Goal: Information Seeking & Learning: Stay updated

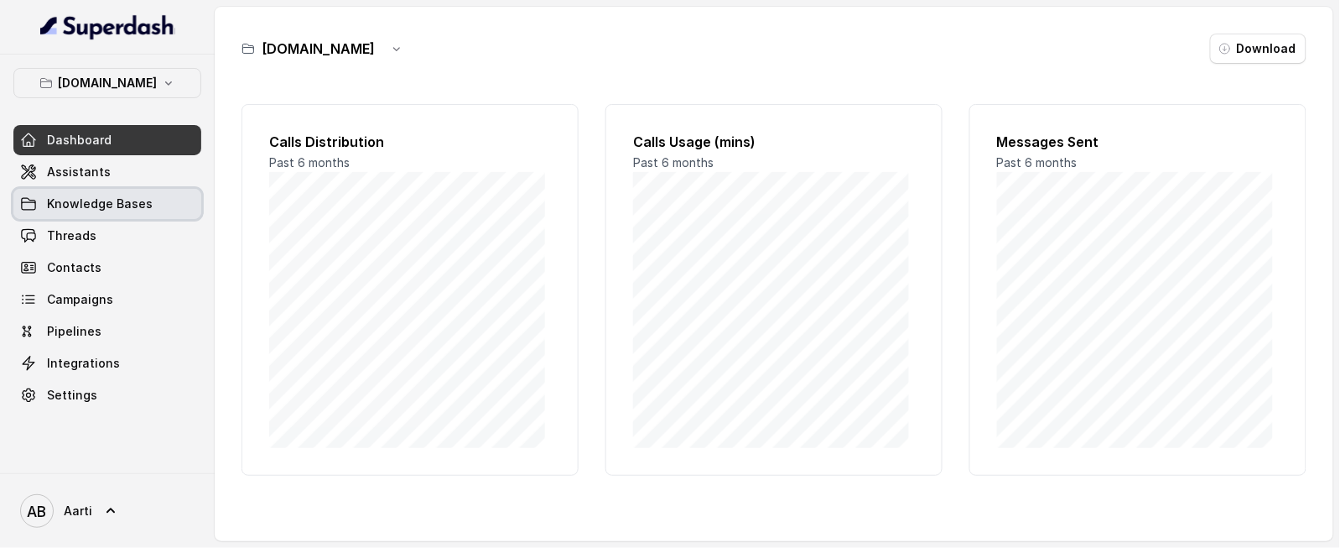
click at [86, 211] on span "Knowledge Bases" at bounding box center [100, 203] width 106 height 17
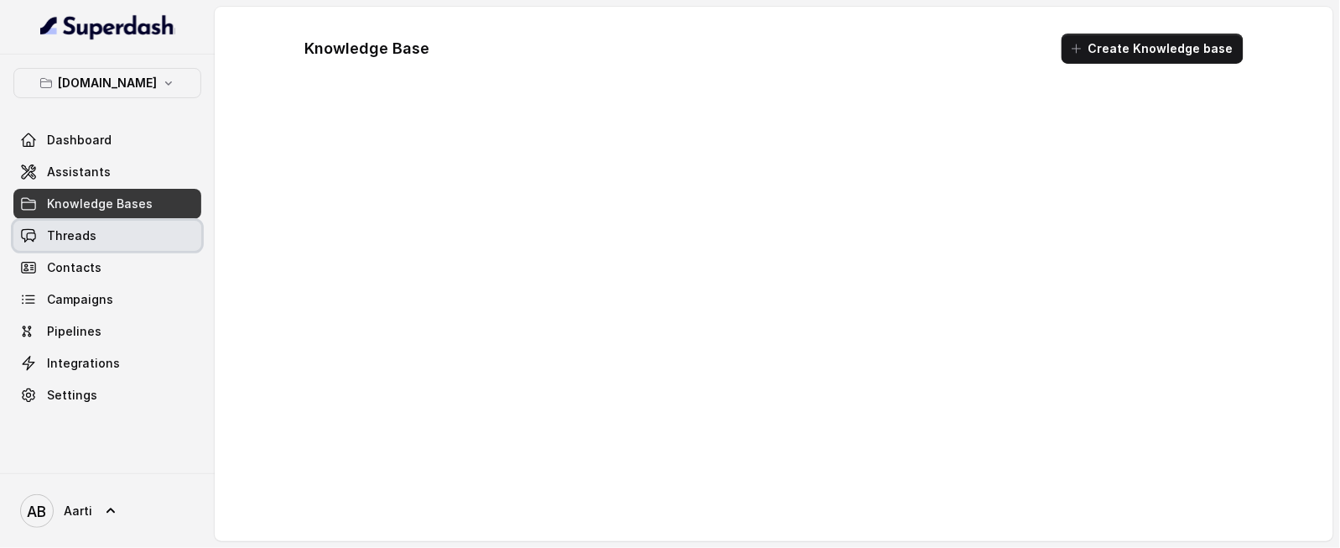
click at [76, 230] on span "Threads" at bounding box center [71, 235] width 49 height 17
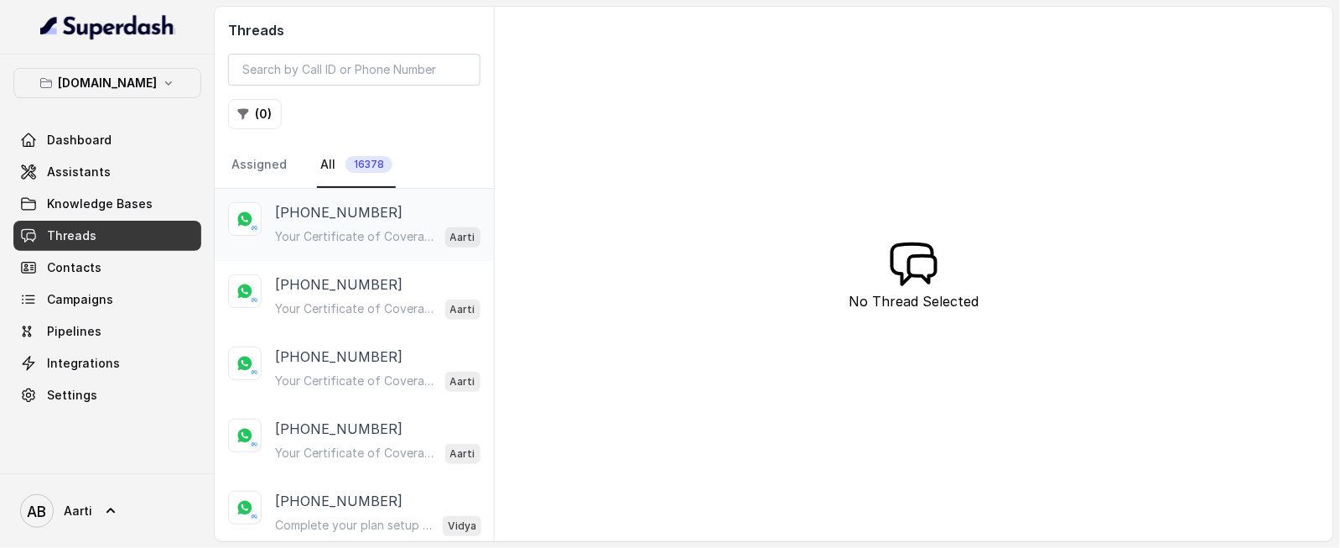
click at [340, 226] on div "Your Certificate of Coverage is Ready Hi [PERSON_NAME], Your Certificate of Cov…" at bounding box center [377, 237] width 205 height 22
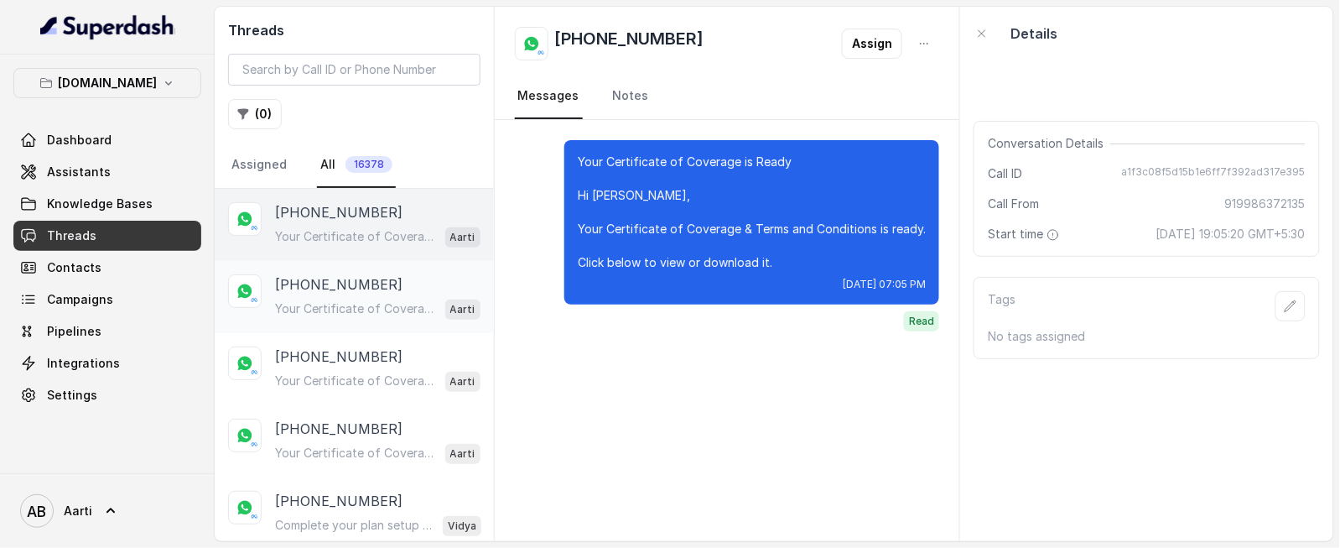
click at [337, 288] on p "[PHONE_NUMBER]" at bounding box center [338, 284] width 127 height 20
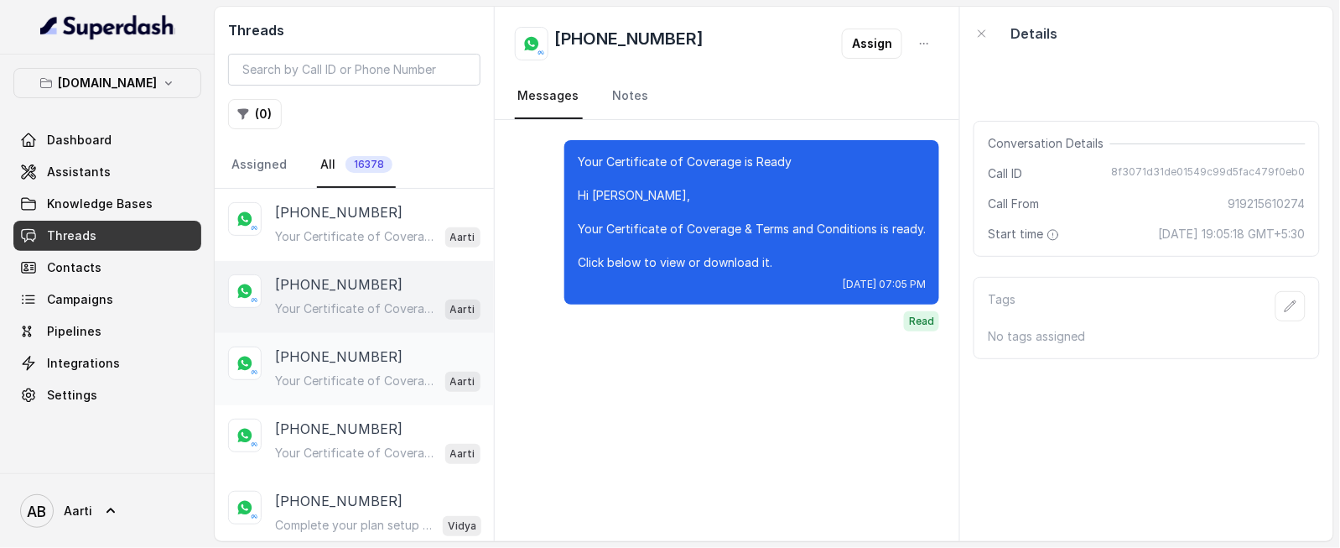
click at [340, 347] on p "[PHONE_NUMBER]" at bounding box center [338, 356] width 127 height 20
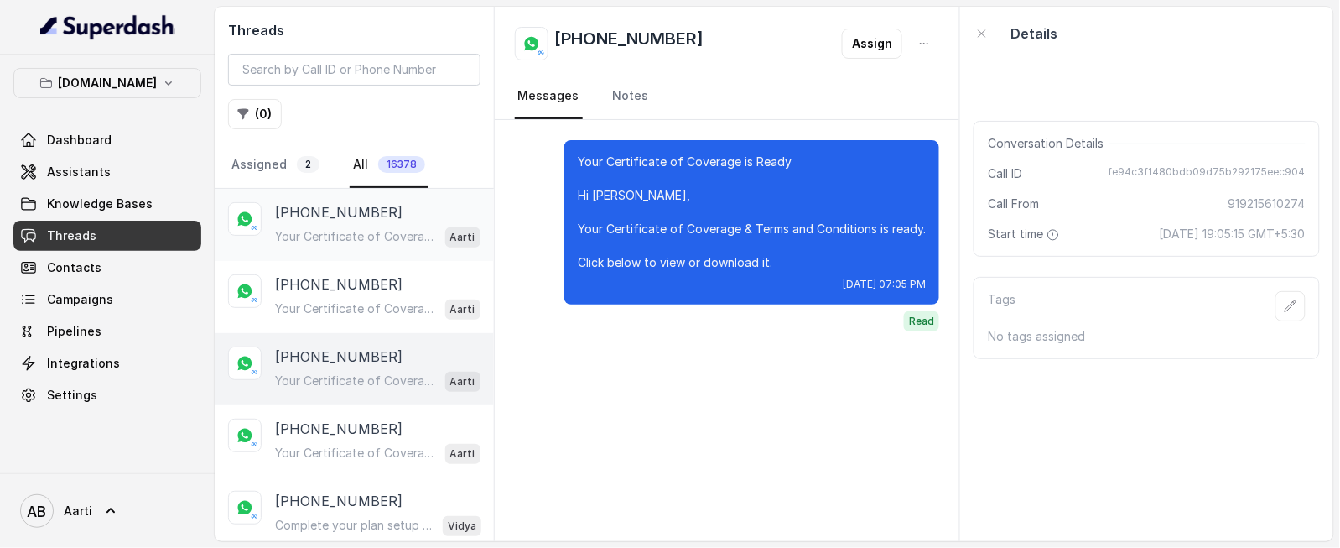
click at [338, 235] on p "Your Certificate of Coverage is Ready Hi [PERSON_NAME], Your Certificate of Cov…" at bounding box center [355, 236] width 161 height 17
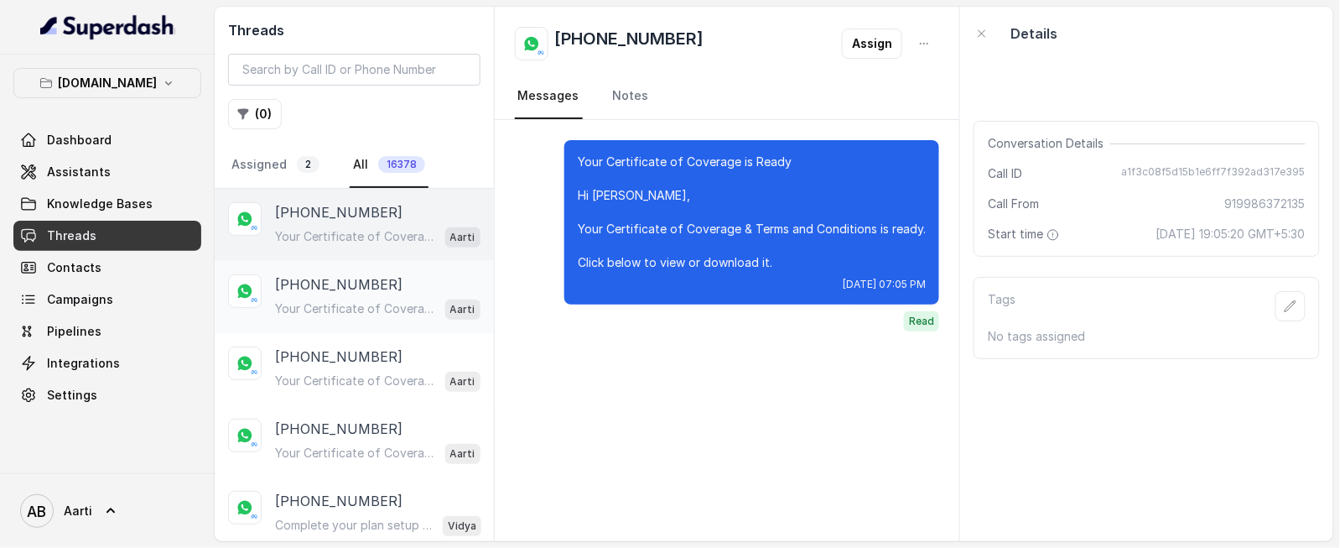
click at [345, 286] on p "[PHONE_NUMBER]" at bounding box center [338, 284] width 127 height 20
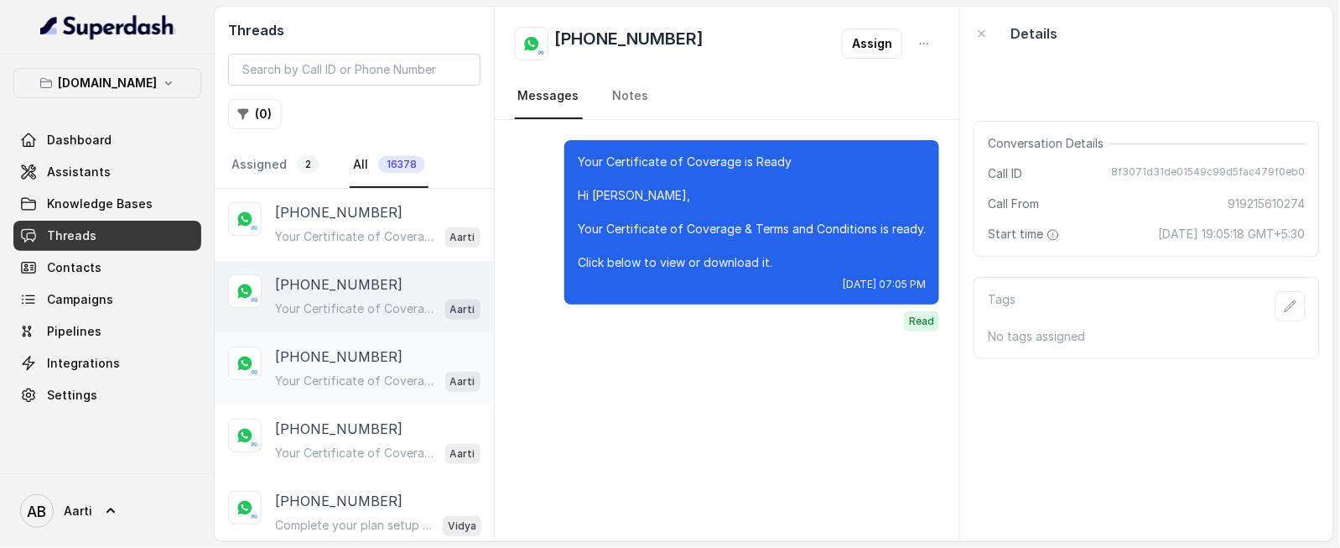
click at [330, 347] on p "[PHONE_NUMBER]" at bounding box center [338, 356] width 127 height 20
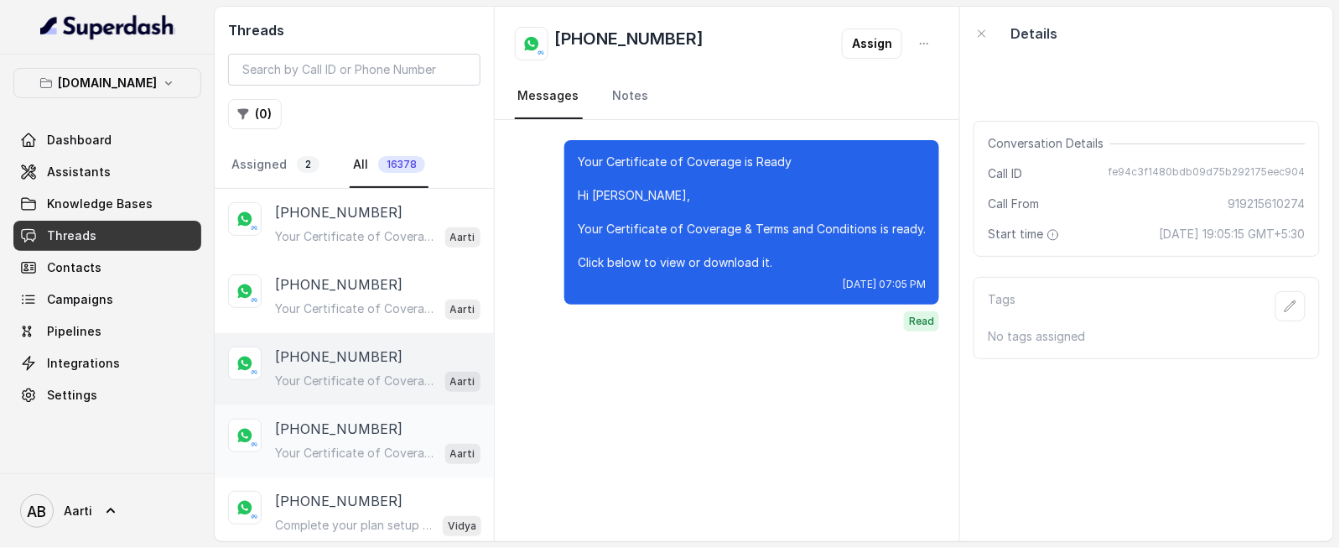
click at [327, 428] on p "[PHONE_NUMBER]" at bounding box center [338, 428] width 127 height 20
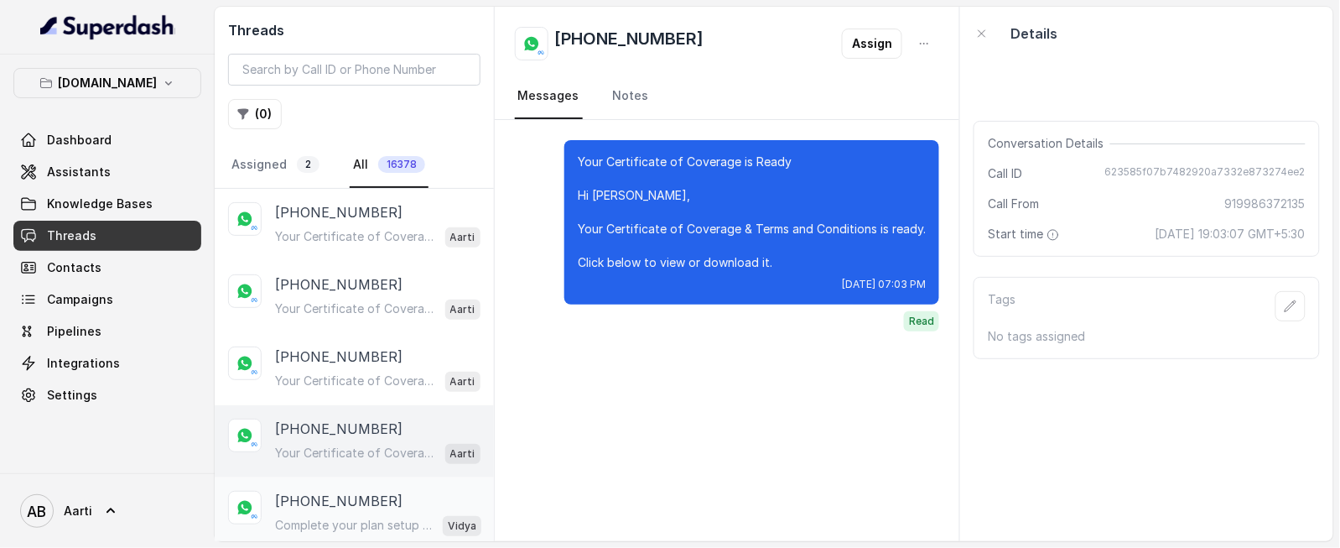
click at [318, 504] on p "[PHONE_NUMBER]" at bounding box center [338, 501] width 127 height 20
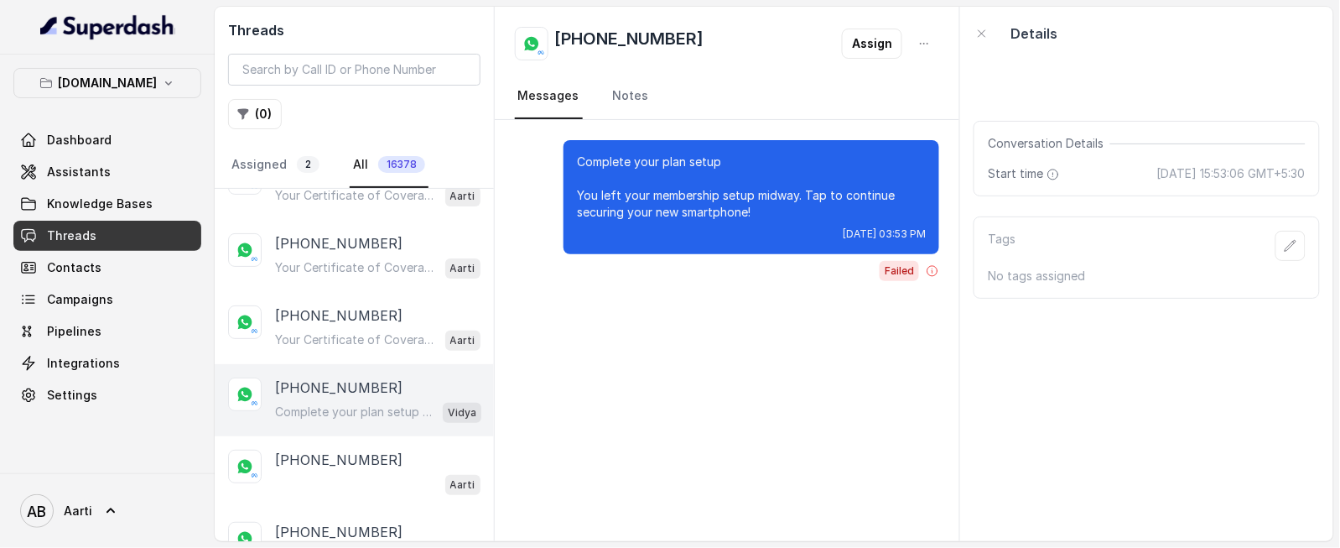
scroll to position [147, 0]
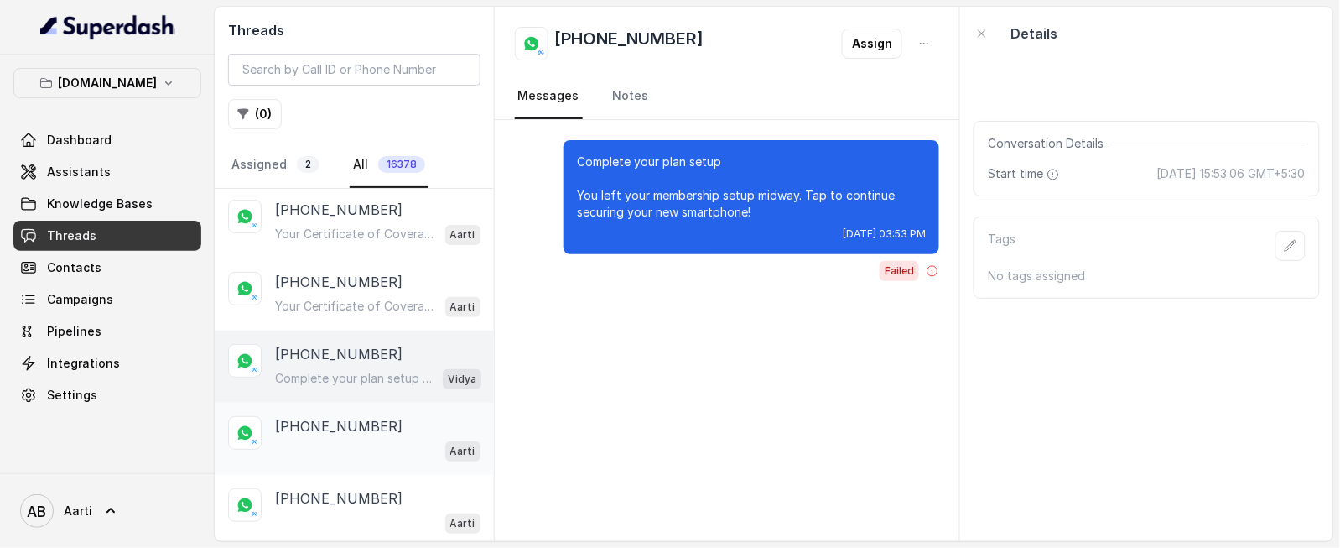
click at [324, 421] on p "[PHONE_NUMBER]" at bounding box center [338, 426] width 127 height 20
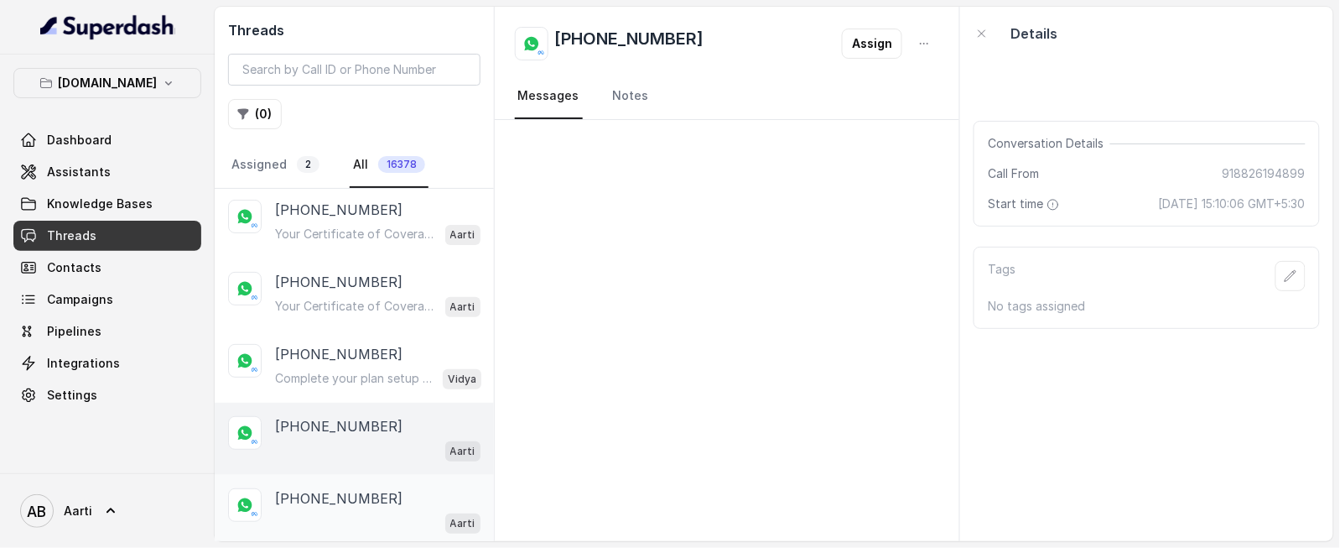
click at [319, 488] on p "[PHONE_NUMBER]" at bounding box center [338, 498] width 127 height 20
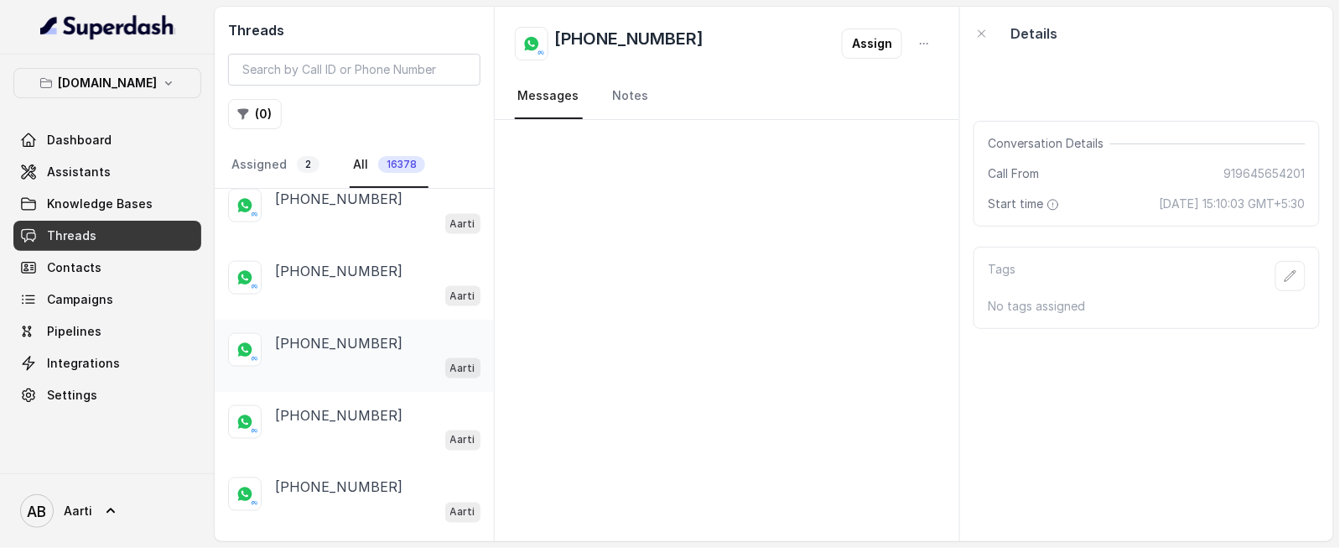
scroll to position [707, 0]
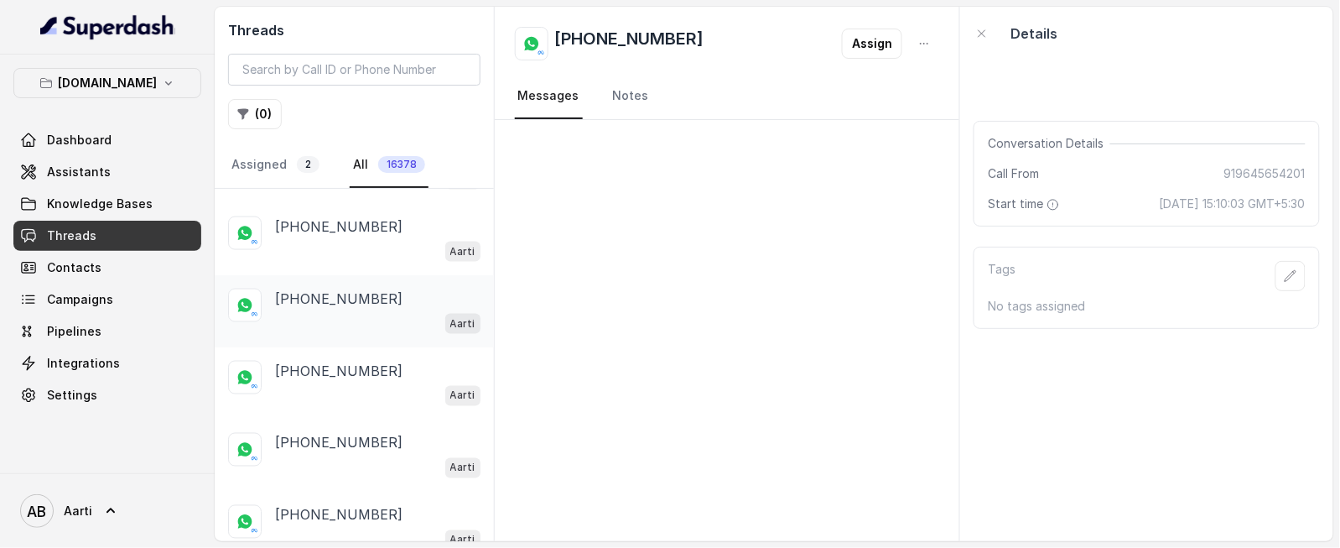
click at [325, 282] on div "[PHONE_NUMBER] Aarti" at bounding box center [354, 311] width 279 height 72
click at [331, 356] on div "[PHONE_NUMBER] Aarti" at bounding box center [354, 383] width 279 height 72
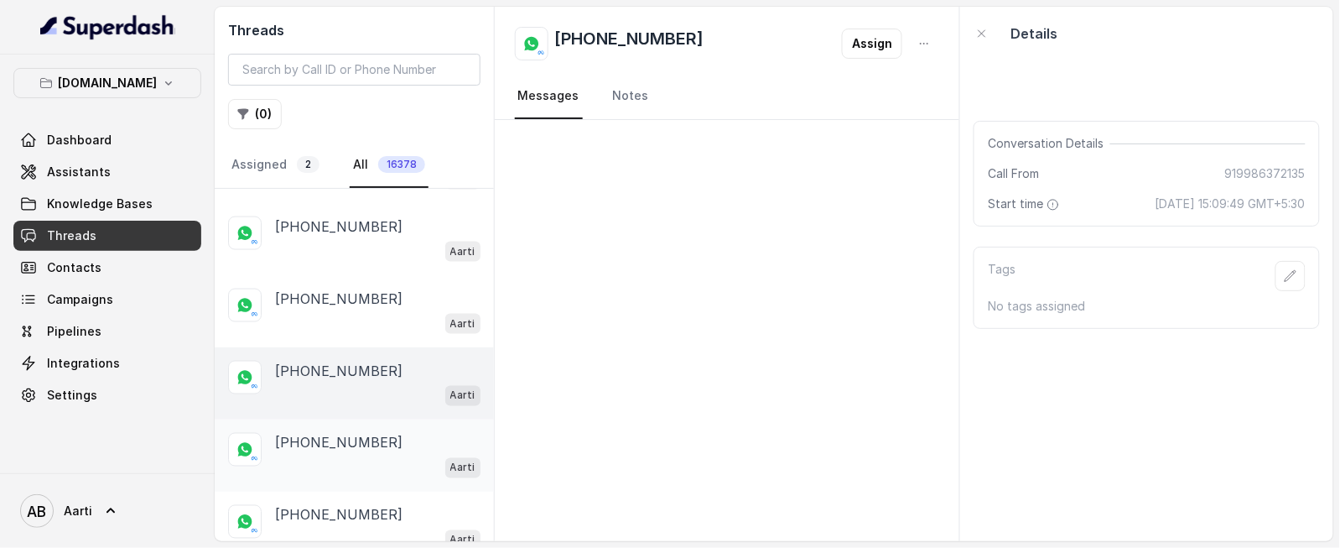
click at [319, 433] on p "[PHONE_NUMBER]" at bounding box center [338, 443] width 127 height 20
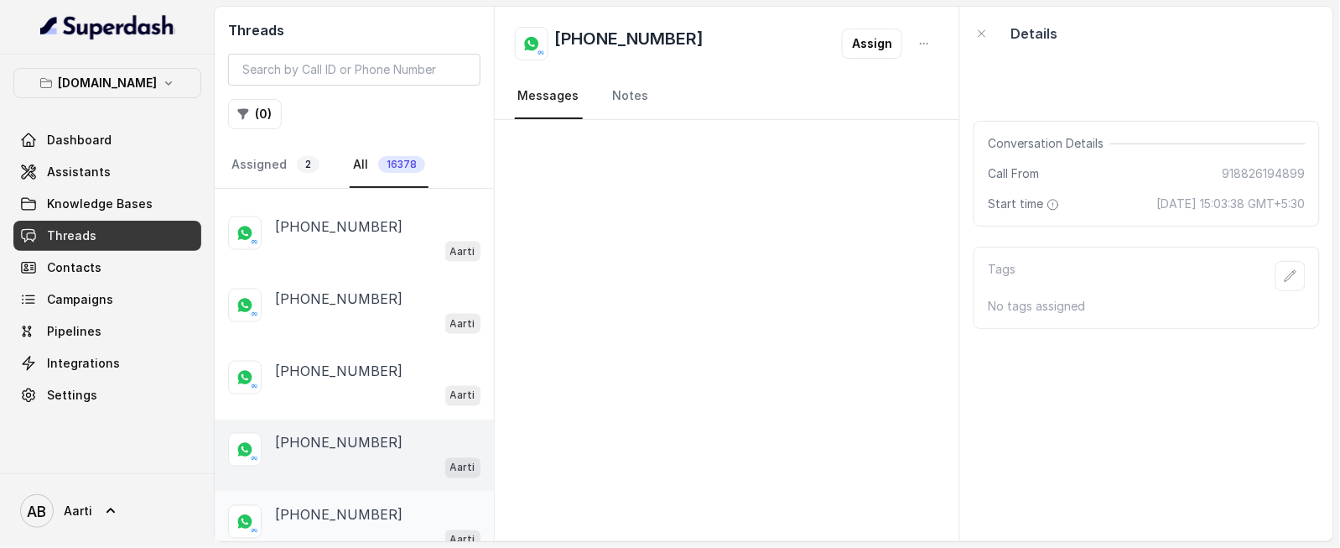
click at [330, 513] on p "[PHONE_NUMBER]" at bounding box center [338, 515] width 127 height 20
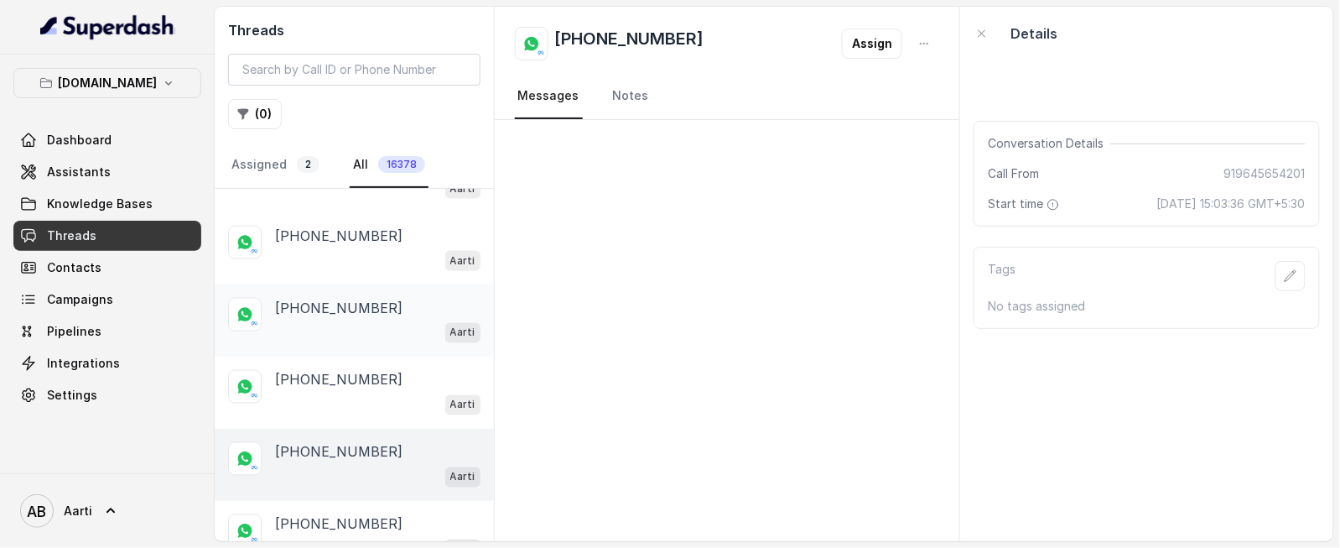
scroll to position [849, 0]
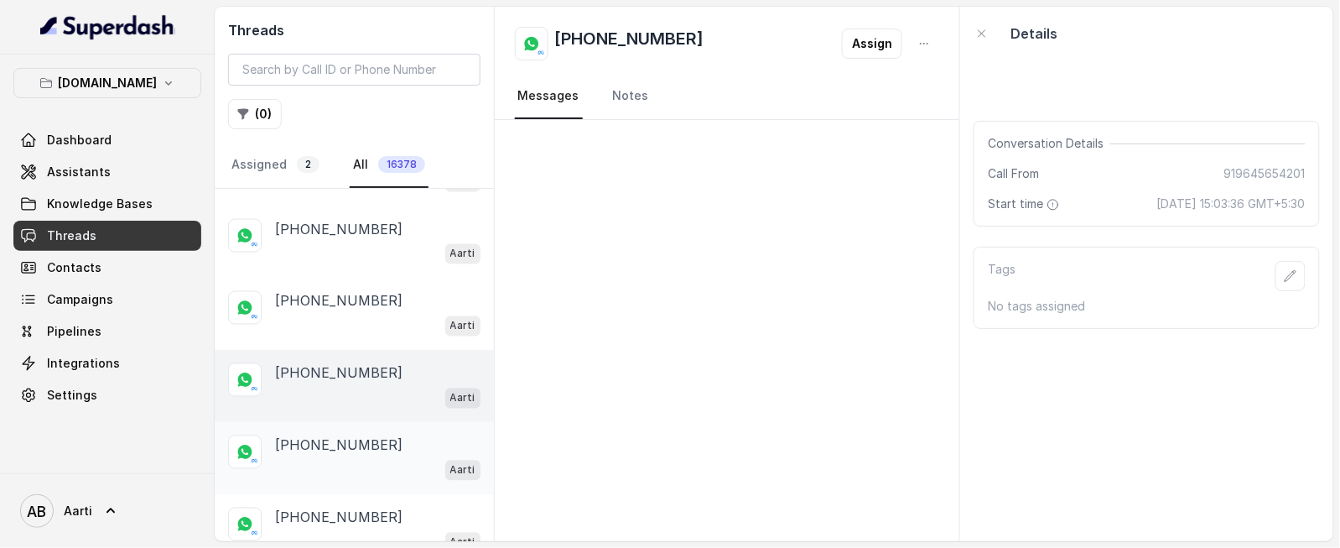
click at [314, 459] on div "Aarti" at bounding box center [377, 470] width 205 height 22
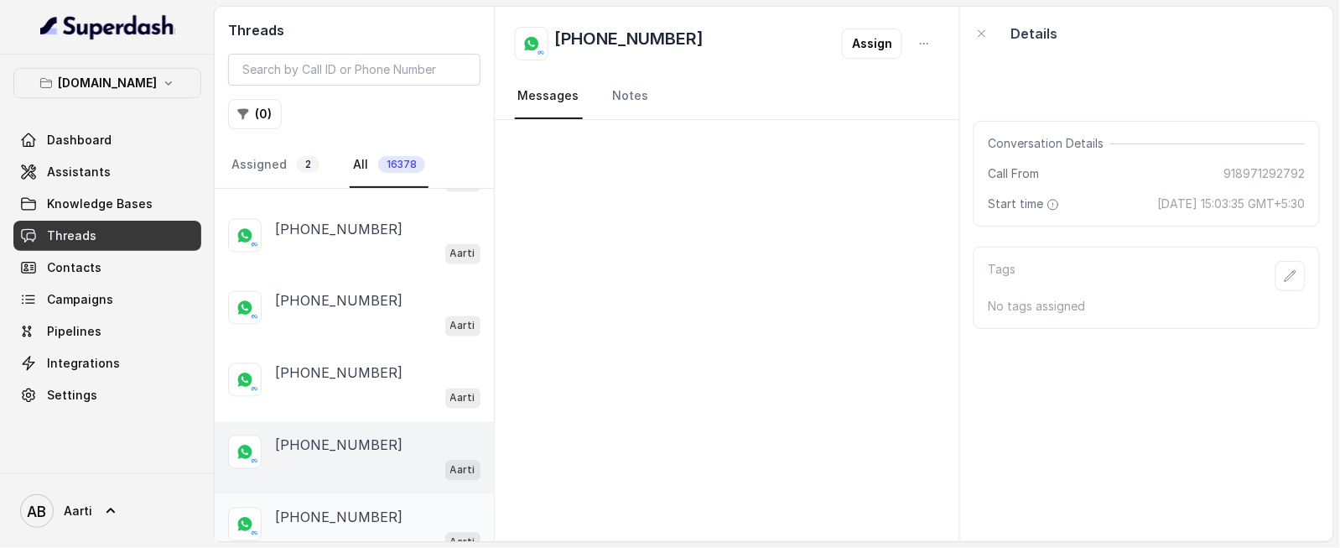
click at [331, 507] on p "[PHONE_NUMBER]" at bounding box center [338, 517] width 127 height 20
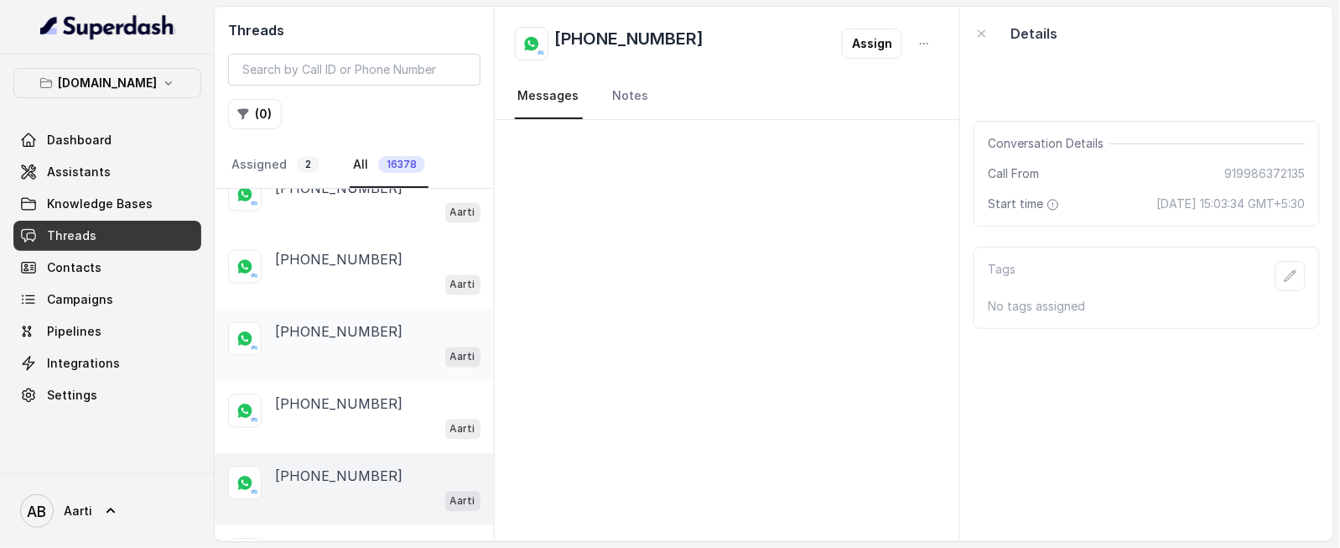
scroll to position [1016, 0]
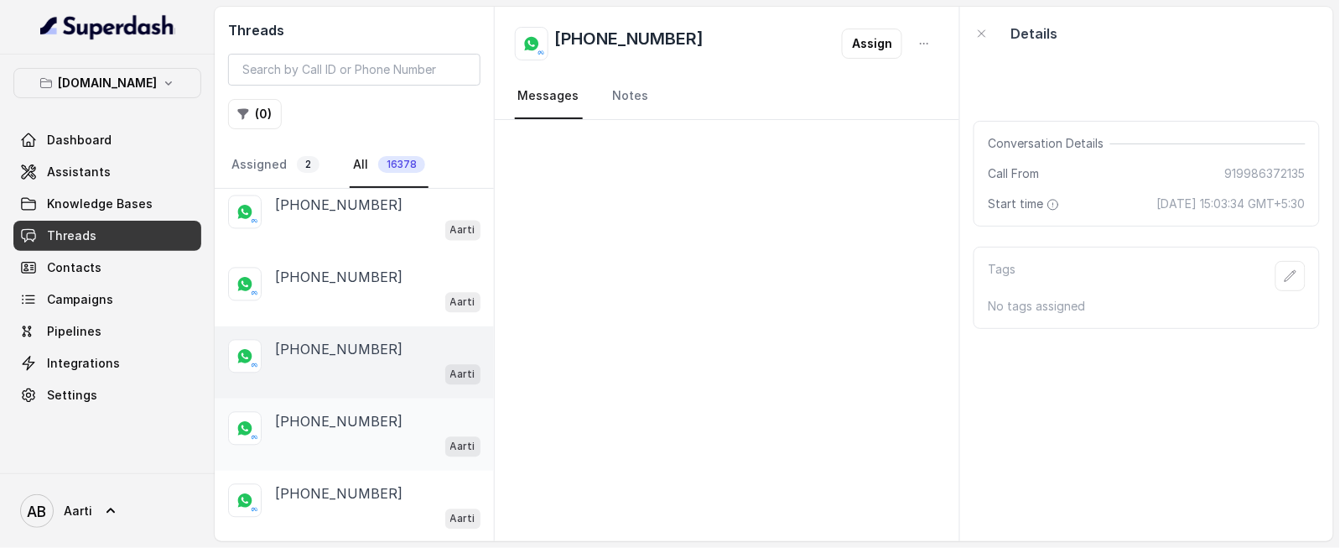
click at [325, 422] on p "[PHONE_NUMBER]" at bounding box center [338, 422] width 127 height 20
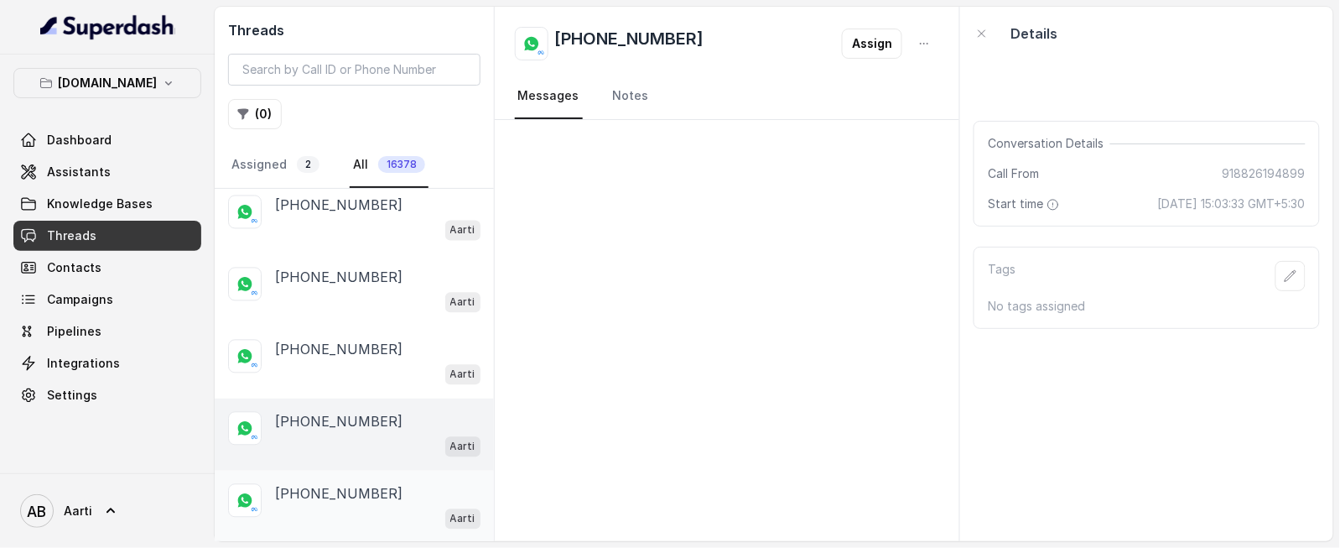
click at [340, 499] on p "[PHONE_NUMBER]" at bounding box center [338, 494] width 127 height 20
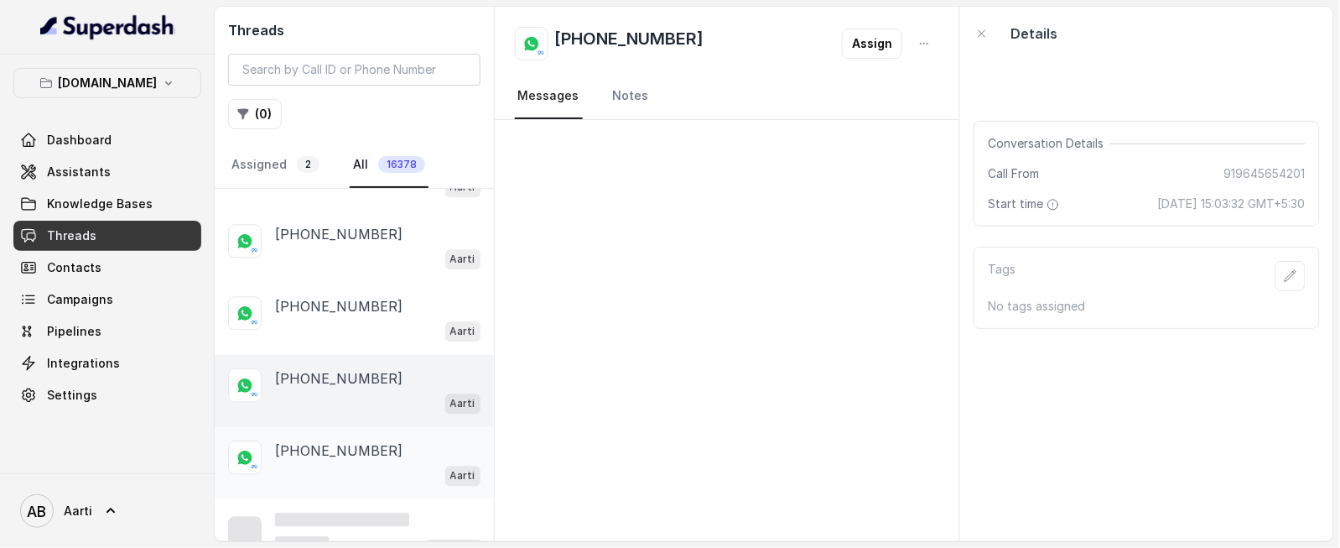
click at [314, 453] on p "[PHONE_NUMBER]" at bounding box center [338, 450] width 127 height 20
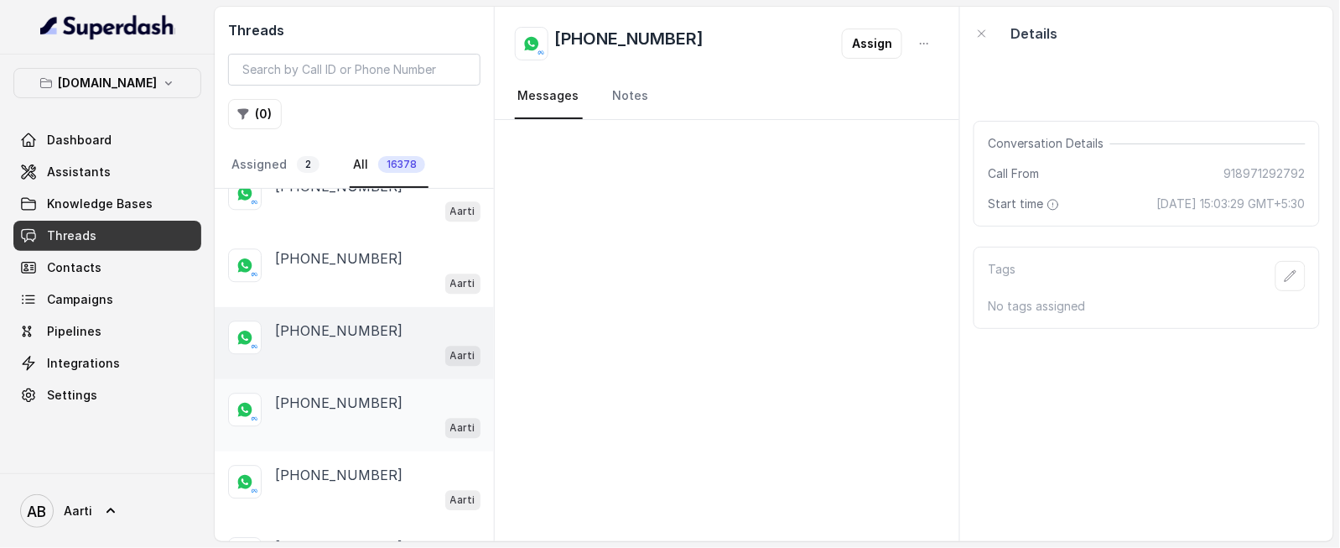
scroll to position [1265, 0]
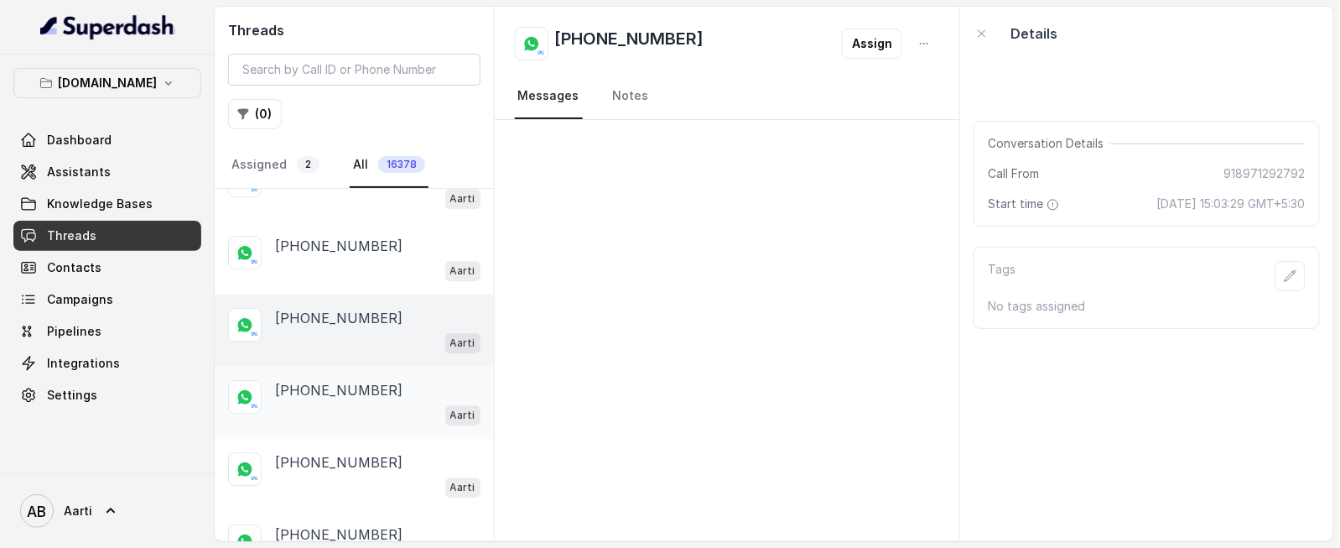
click at [335, 386] on p "[PHONE_NUMBER]" at bounding box center [338, 390] width 127 height 20
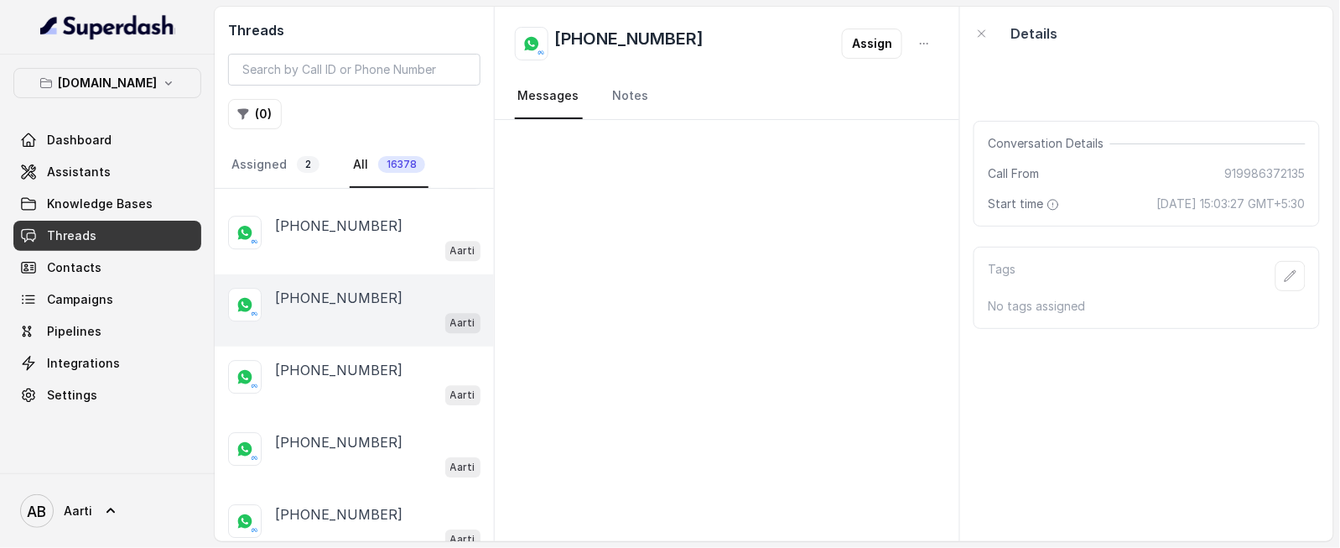
scroll to position [1447, 0]
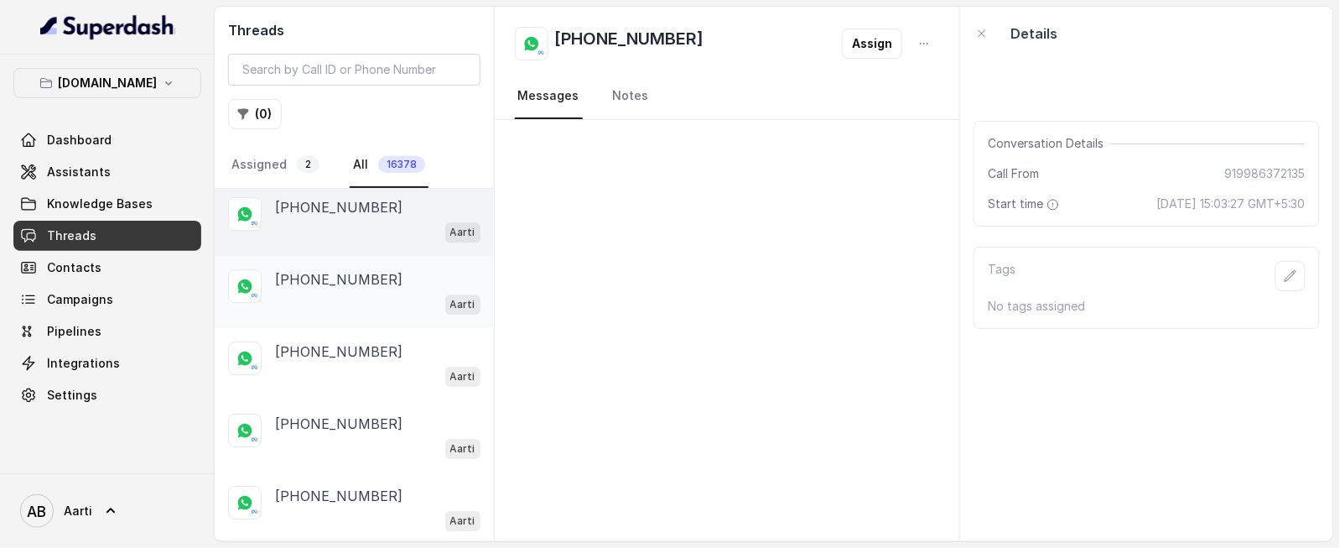
click at [333, 279] on p "[PHONE_NUMBER]" at bounding box center [338, 279] width 127 height 20
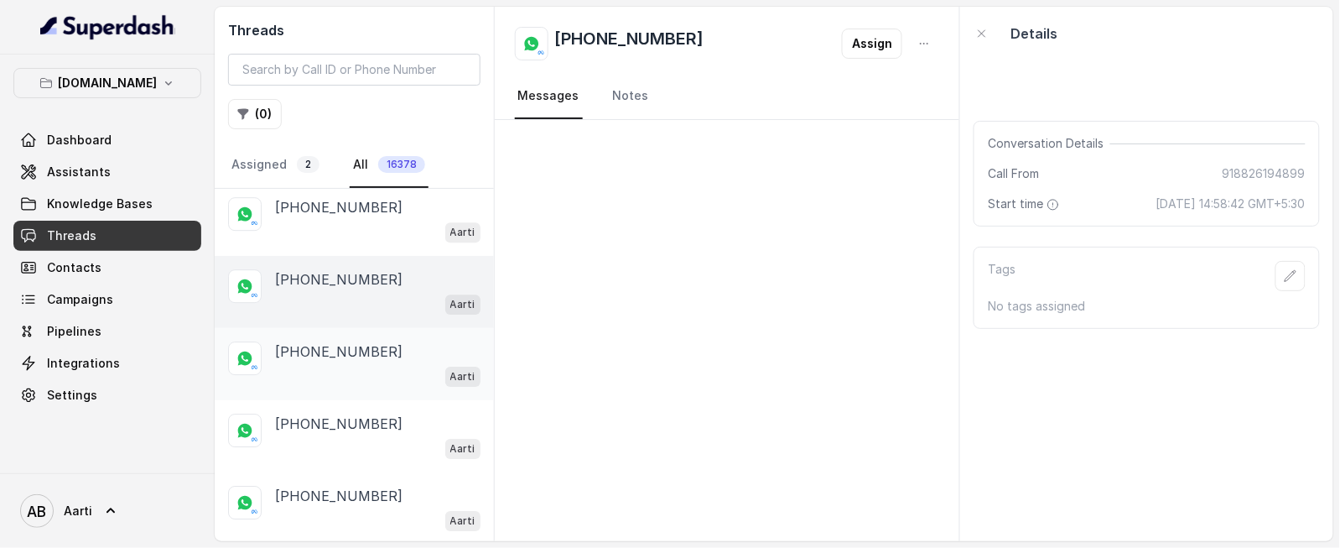
click at [321, 365] on div "Aarti" at bounding box center [377, 376] width 205 height 22
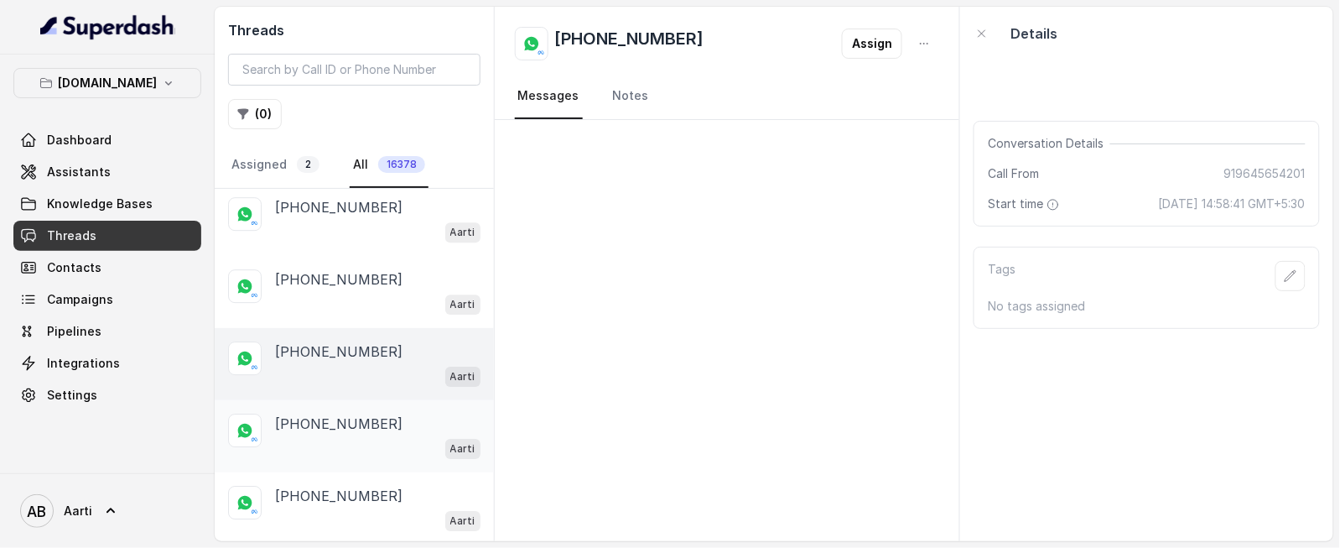
click at [323, 423] on p "[PHONE_NUMBER]" at bounding box center [338, 423] width 127 height 20
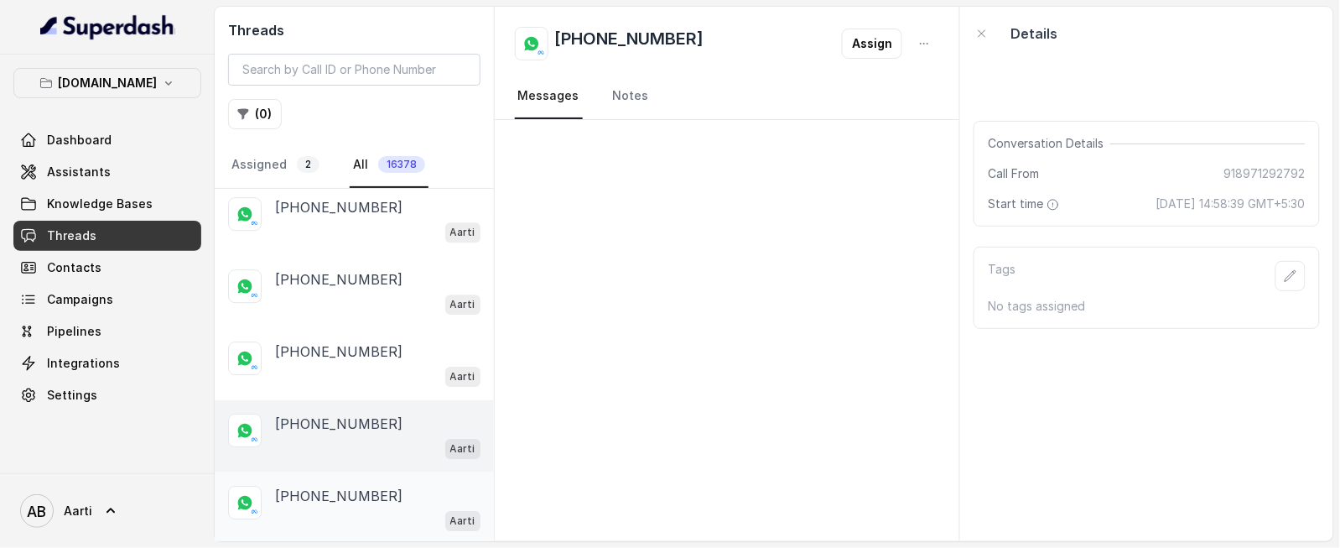
click at [319, 491] on p "[PHONE_NUMBER]" at bounding box center [338, 496] width 127 height 20
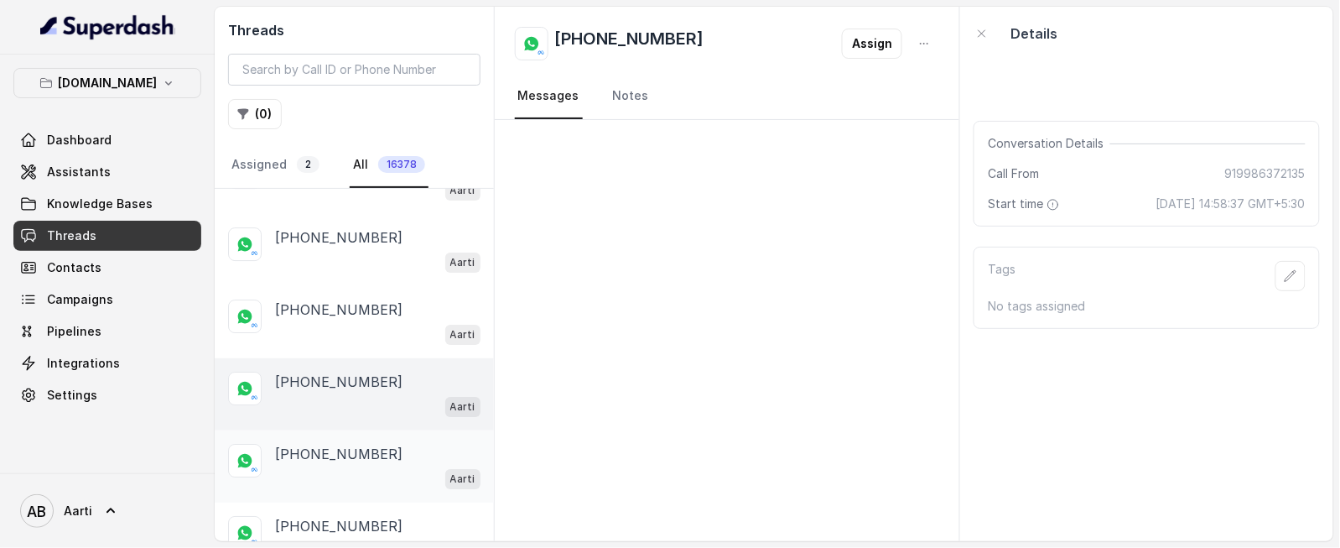
click at [321, 444] on p "[PHONE_NUMBER]" at bounding box center [338, 454] width 127 height 20
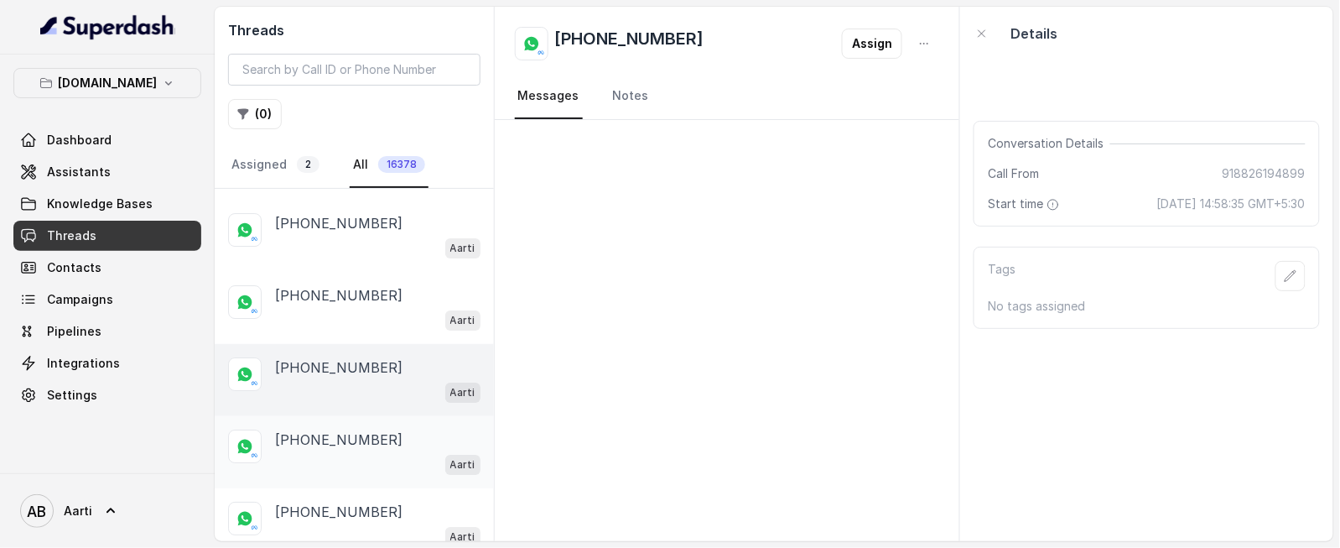
click at [319, 421] on div "[PHONE_NUMBER] Aarti" at bounding box center [354, 452] width 279 height 72
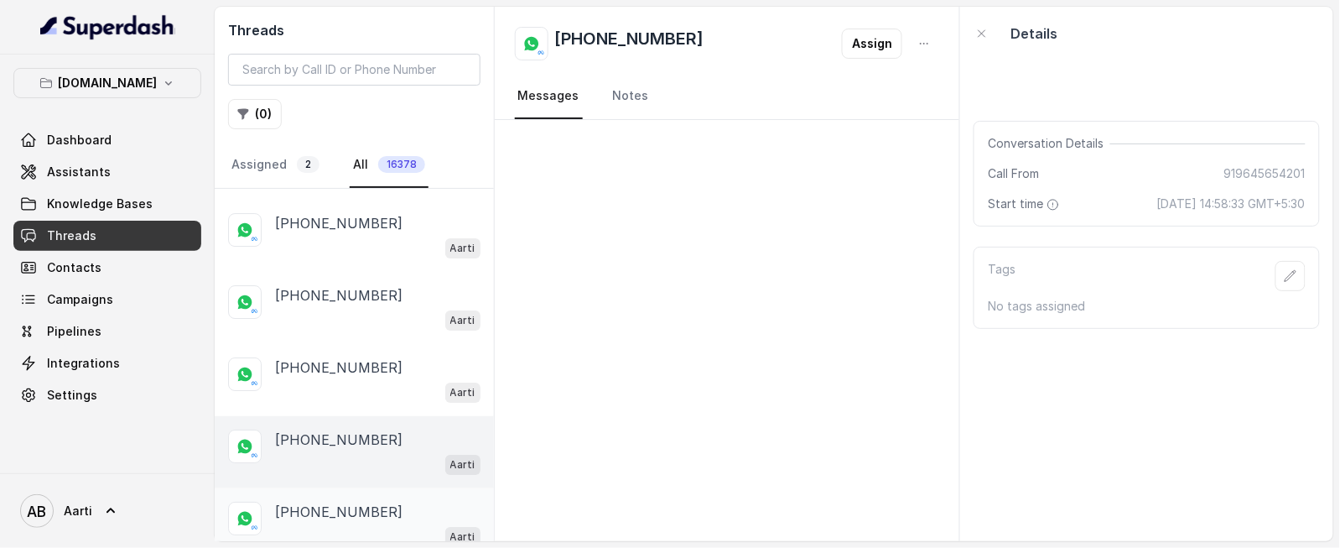
click at [335, 517] on div "[PHONE_NUMBER] Aarti" at bounding box center [377, 523] width 205 height 45
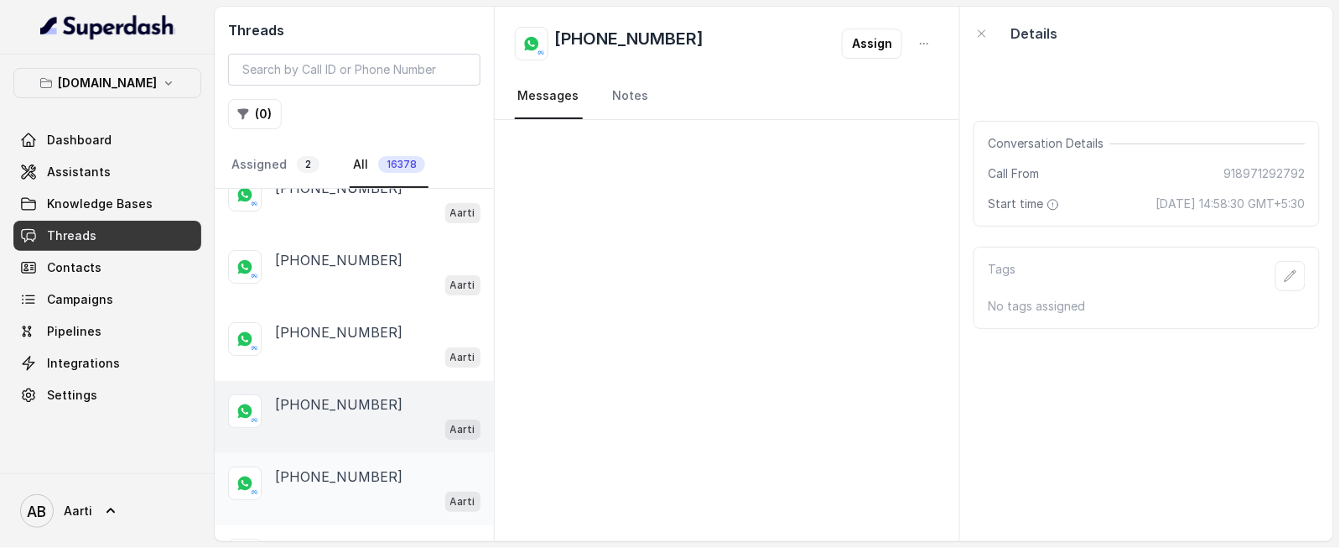
scroll to position [1841, 0]
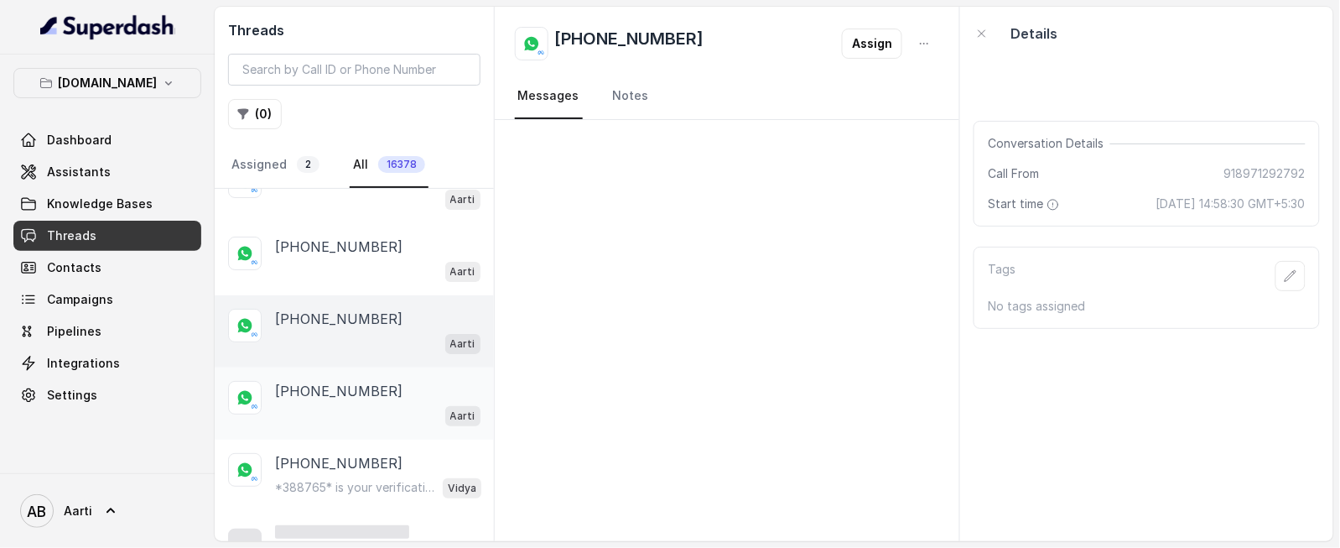
click at [331, 391] on p "[PHONE_NUMBER]" at bounding box center [338, 391] width 127 height 20
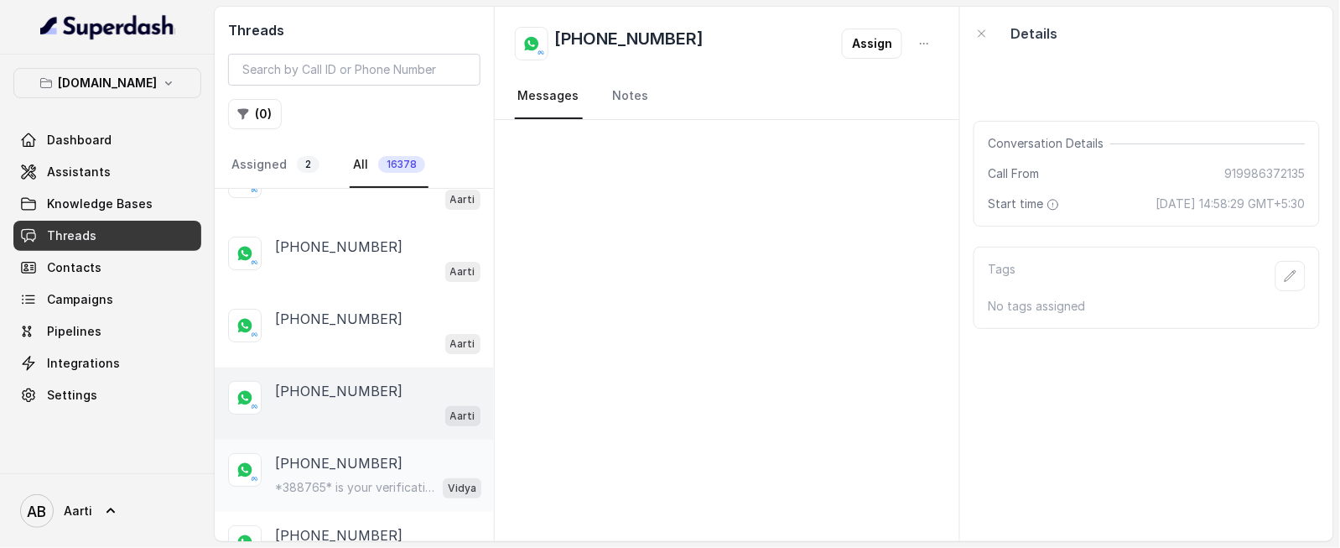
click at [327, 480] on p "*388765* is your verification code. For your security, do not share this code." at bounding box center [355, 487] width 161 height 17
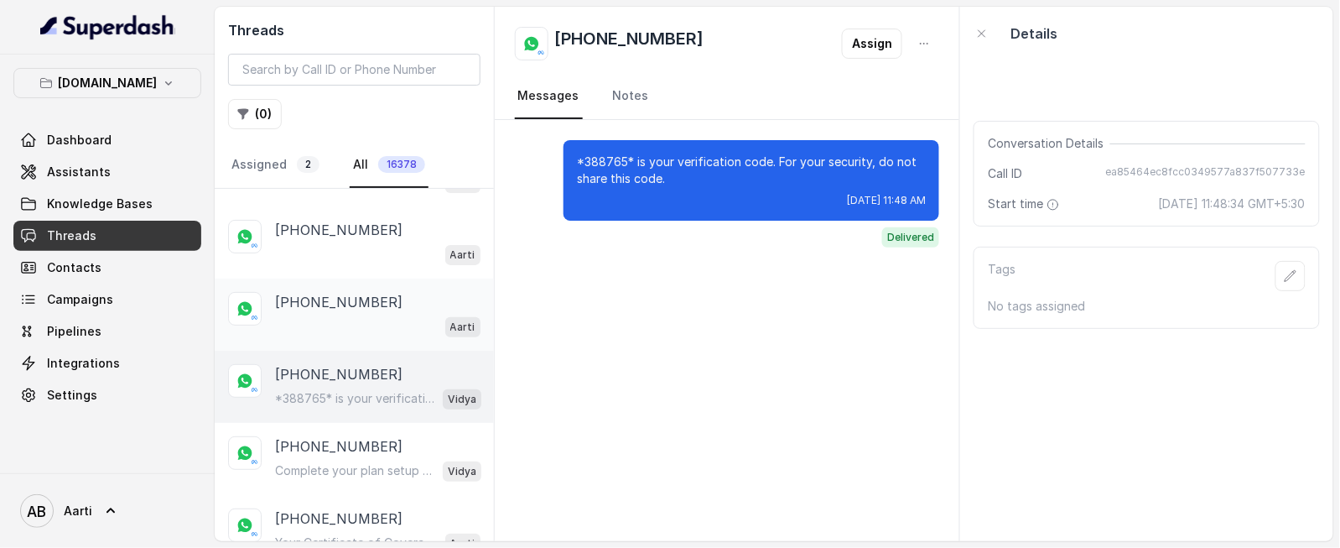
scroll to position [1934, 0]
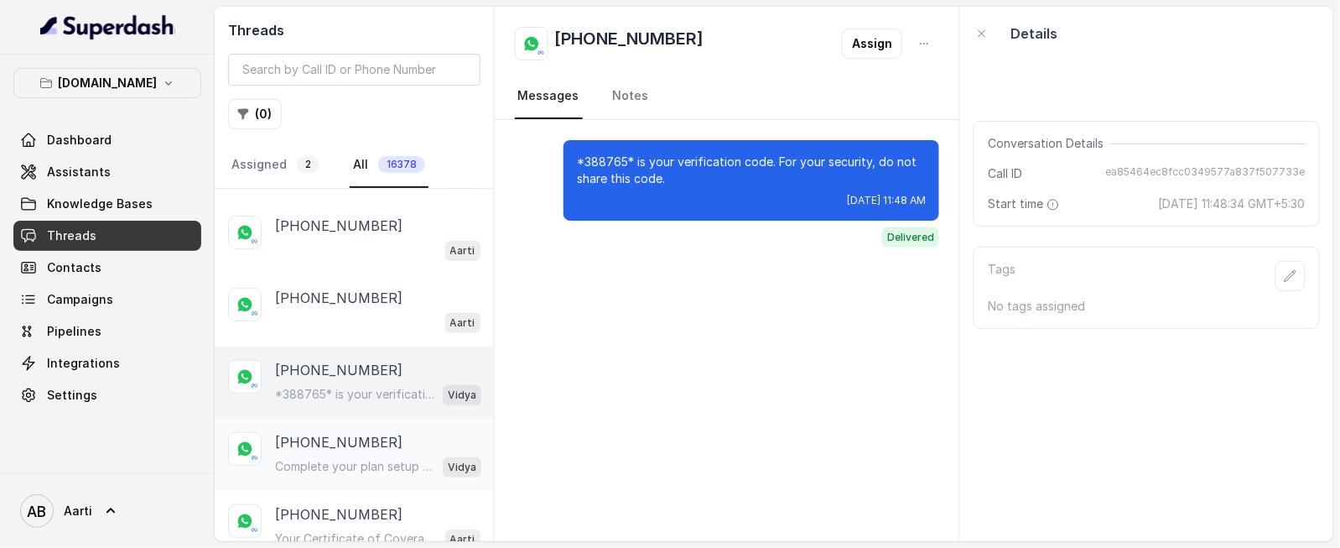
click at [332, 462] on p "Complete your plan setup You left your membership setup midway. Tap to continue…" at bounding box center [355, 466] width 161 height 17
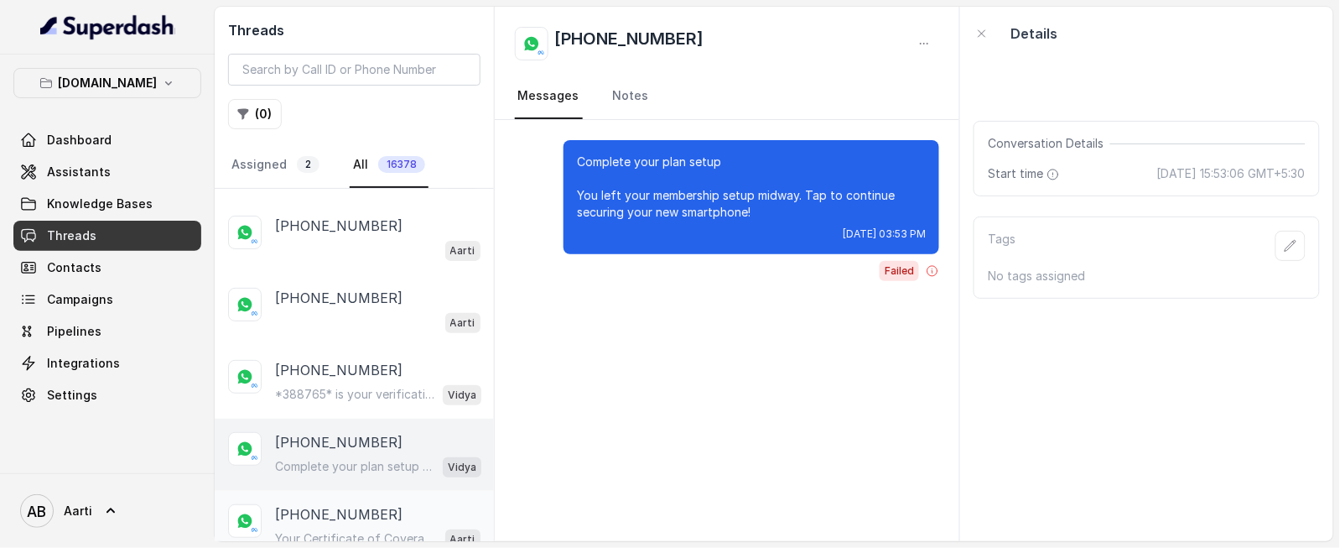
click at [335, 504] on p "[PHONE_NUMBER]" at bounding box center [338, 514] width 127 height 20
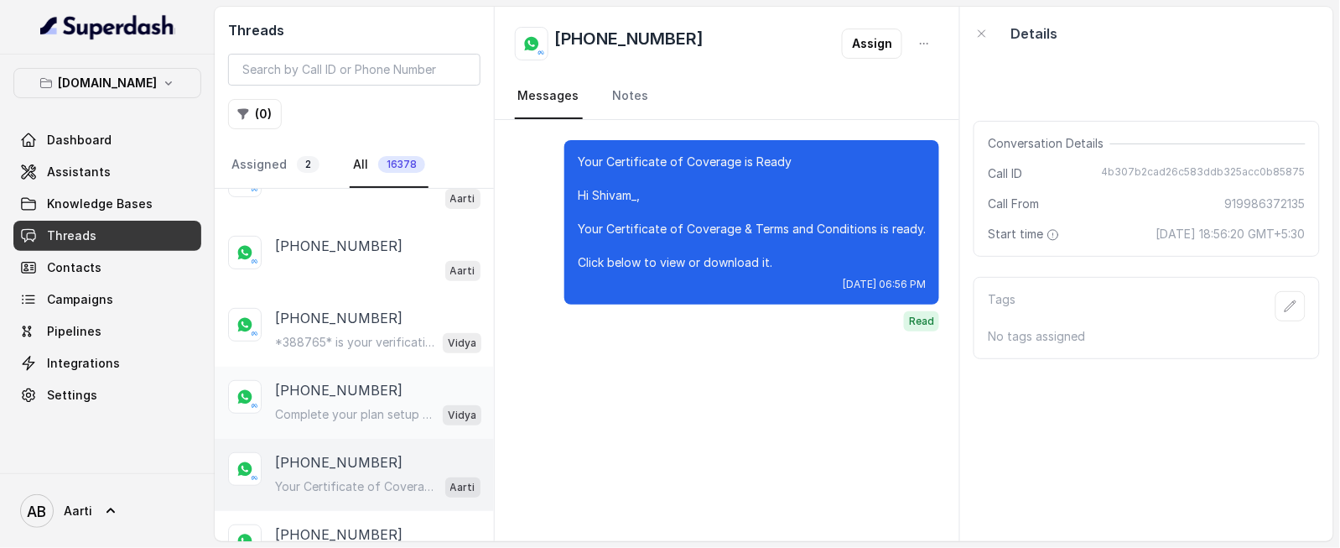
scroll to position [1987, 0]
click at [321, 511] on div "[PHONE_NUMBER] Your Certificate of Coverage is Ready Hi Shivam_, Your Certifica…" at bounding box center [354, 545] width 279 height 72
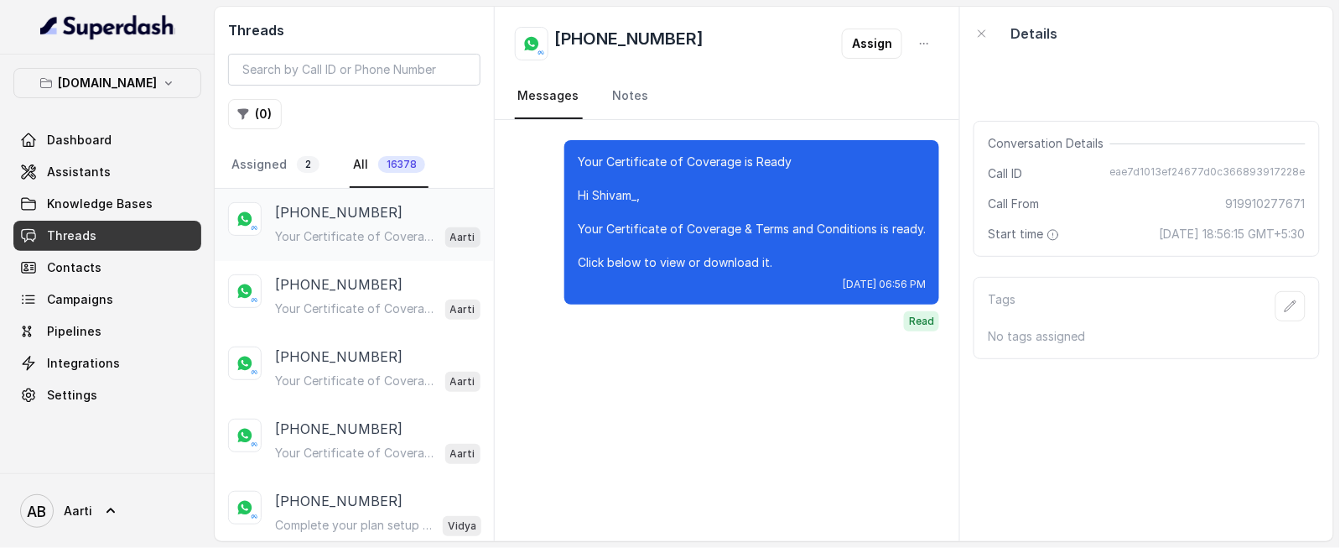
click at [314, 221] on p "[PHONE_NUMBER]" at bounding box center [338, 212] width 127 height 20
